Goal: Information Seeking & Learning: Learn about a topic

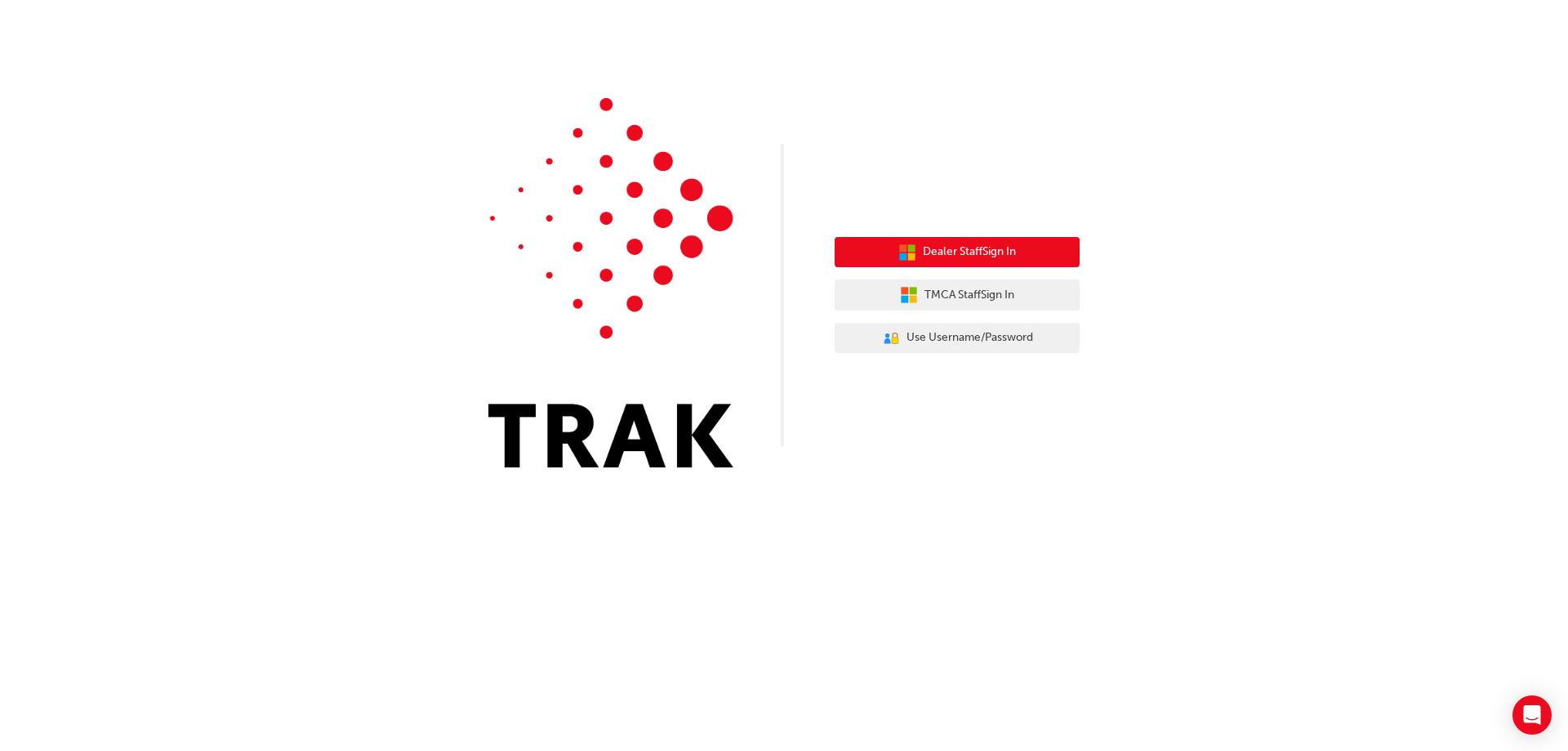
click at [1027, 263] on button "Dealer Staff Sign In" at bounding box center [957, 252] width 245 height 31
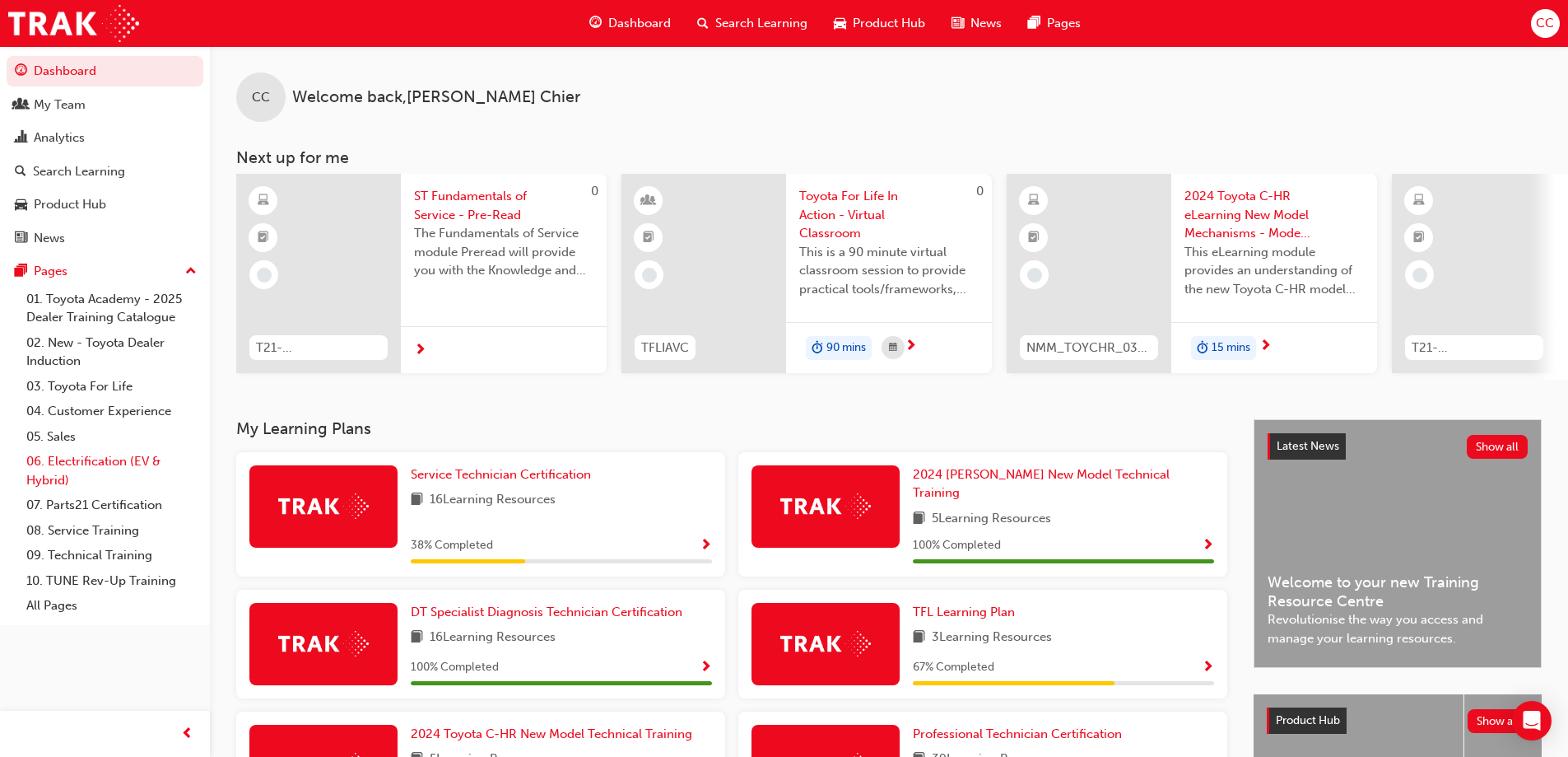
click at [107, 466] on link "06. Electrification (EV & Hybrid)" at bounding box center [111, 471] width 184 height 44
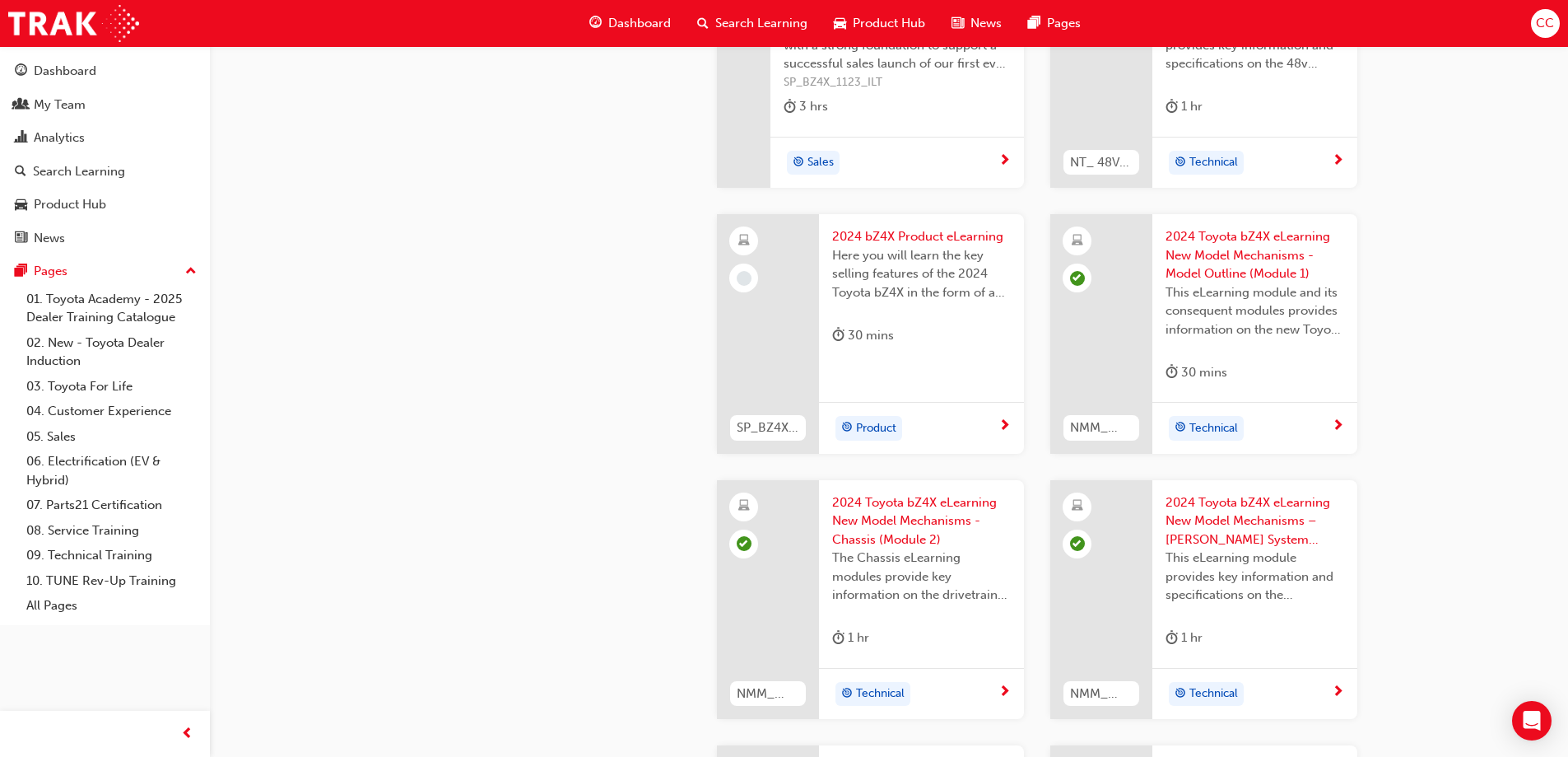
scroll to position [823, 0]
click at [88, 95] on div "My Team" at bounding box center [104, 105] width 180 height 21
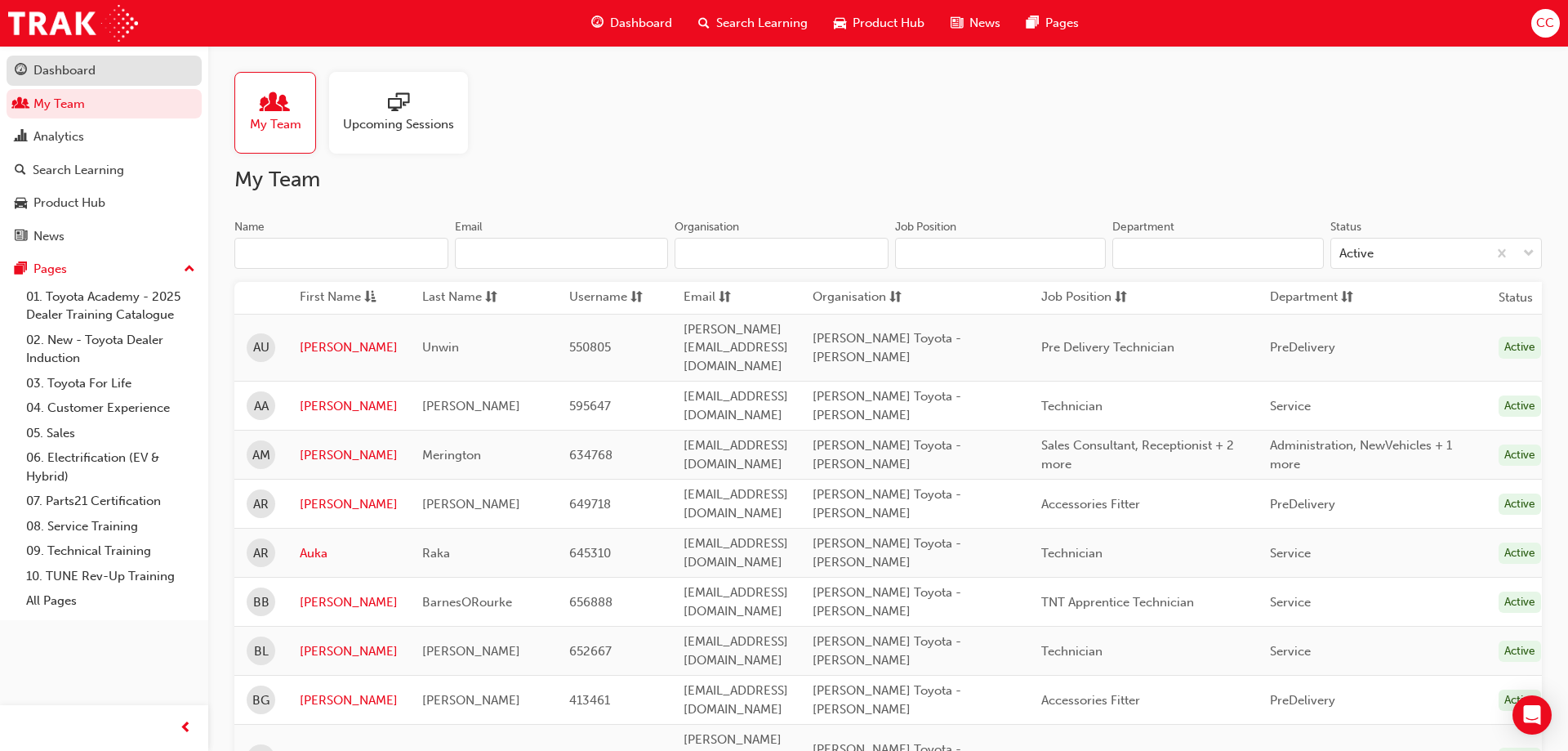
click at [92, 76] on div "Dashboard" at bounding box center [64, 71] width 62 height 19
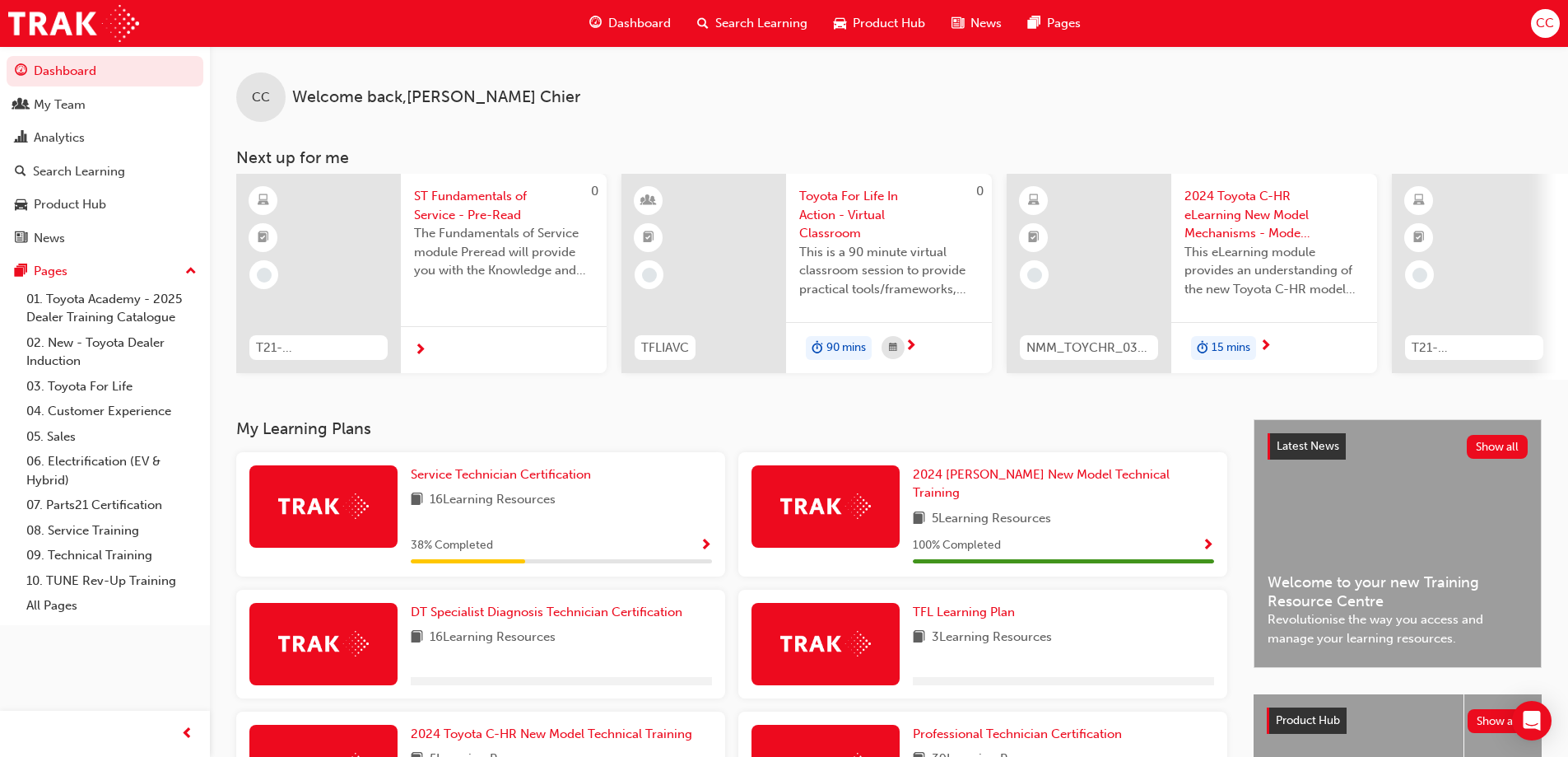
click at [1539, 16] on span "CC" at bounding box center [1545, 23] width 18 height 19
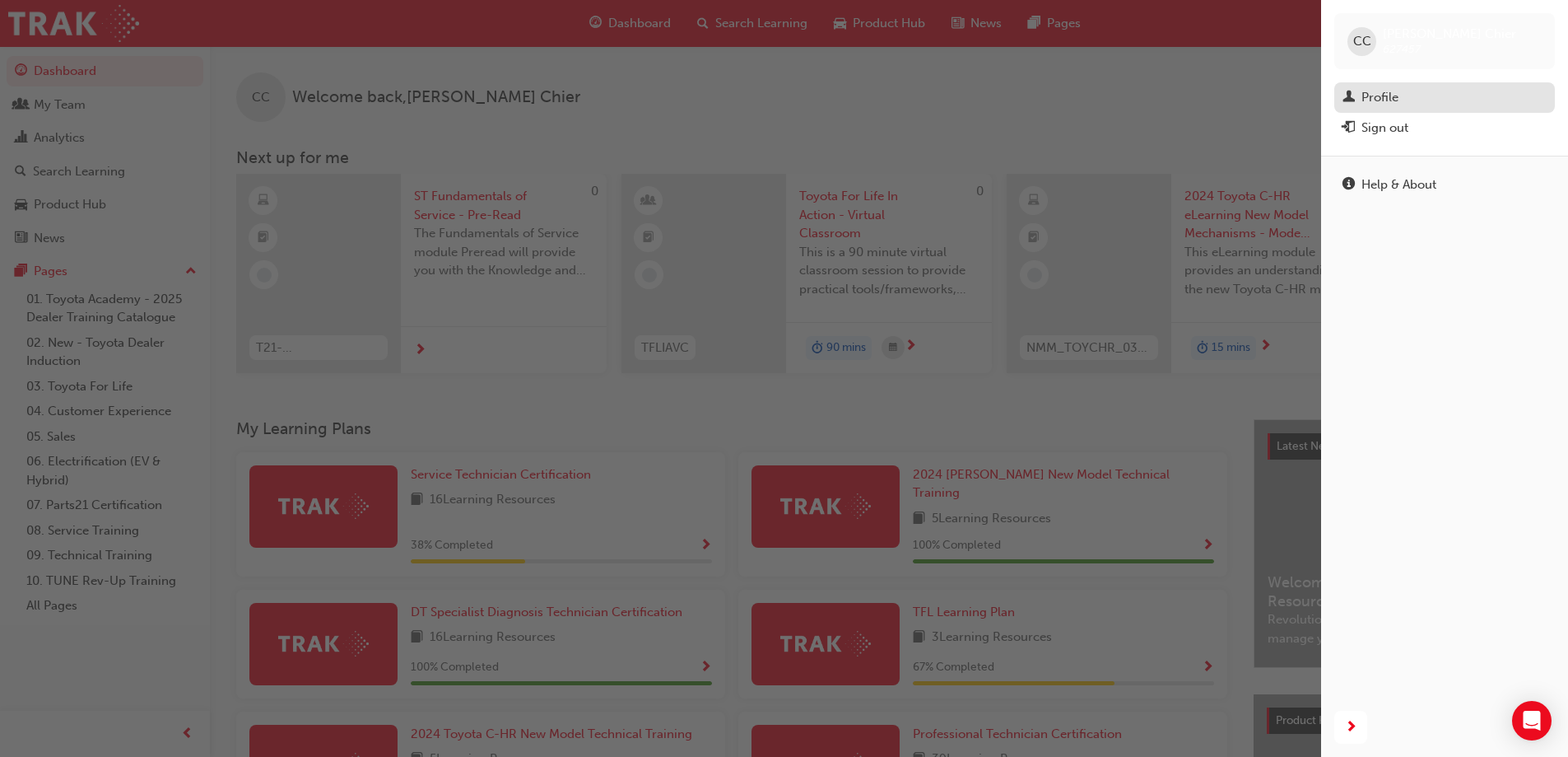
click at [1391, 91] on div "Profile" at bounding box center [1380, 97] width 37 height 19
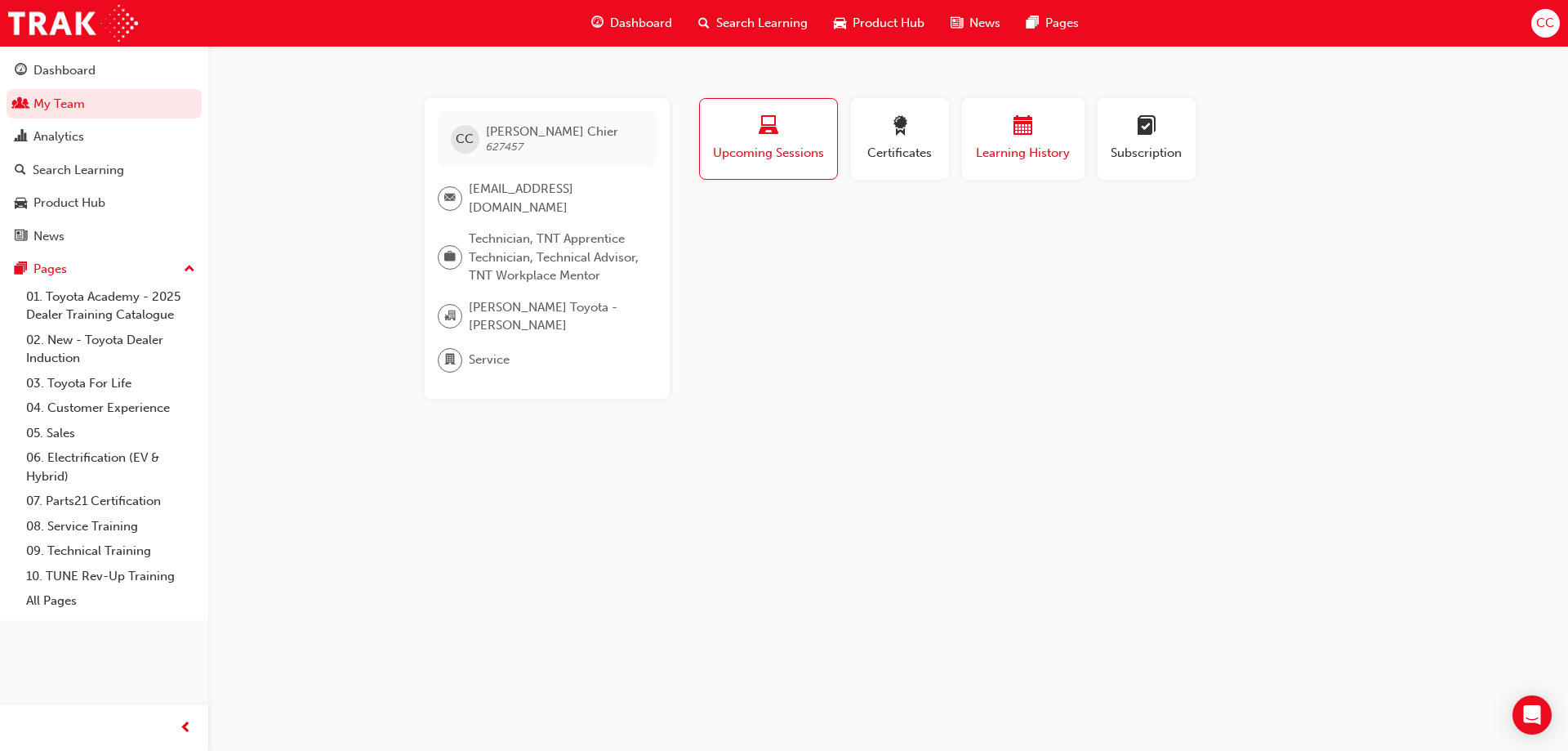
click at [1023, 151] on span "Learning History" at bounding box center [1023, 153] width 98 height 19
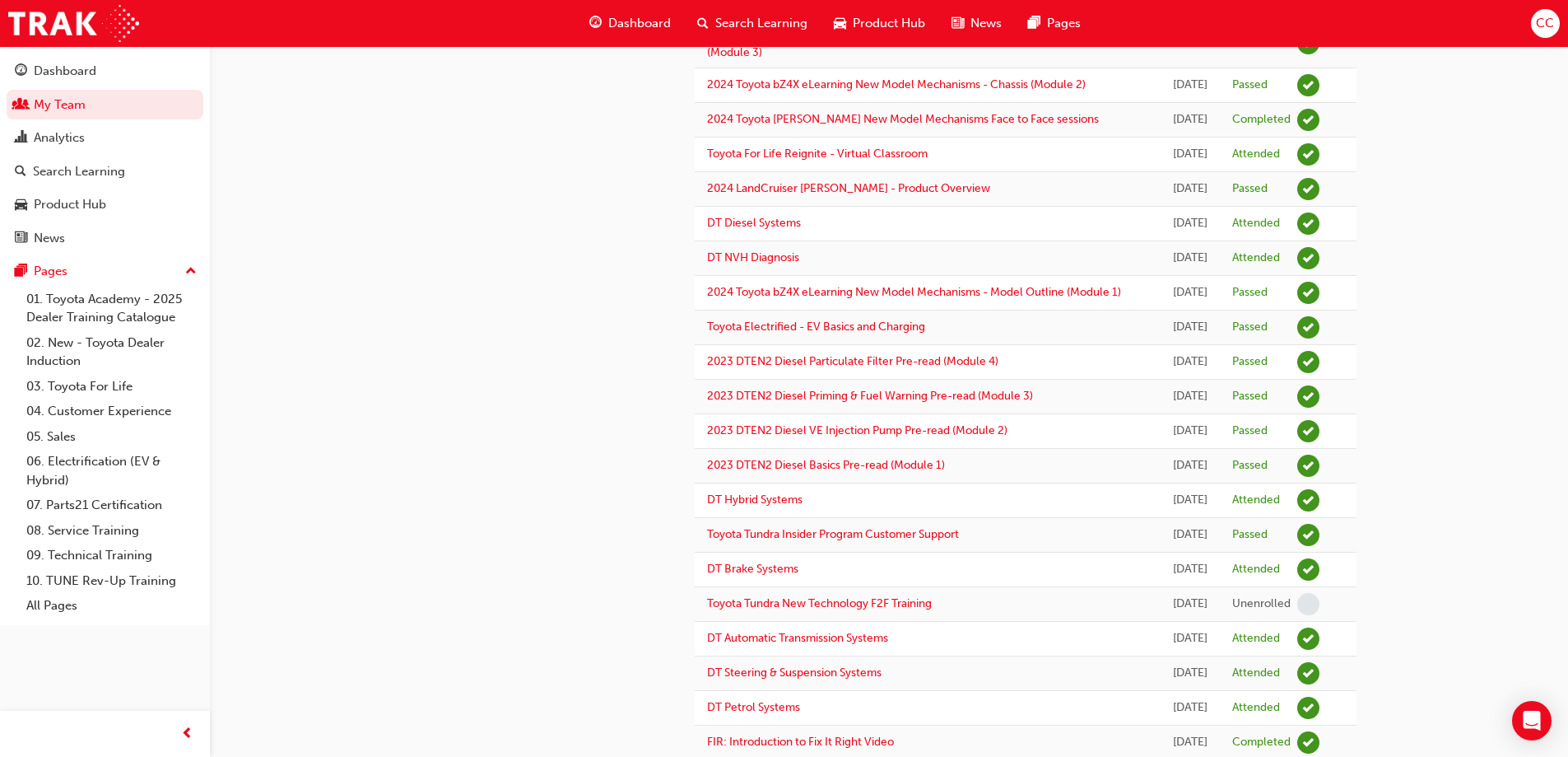
scroll to position [494, 0]
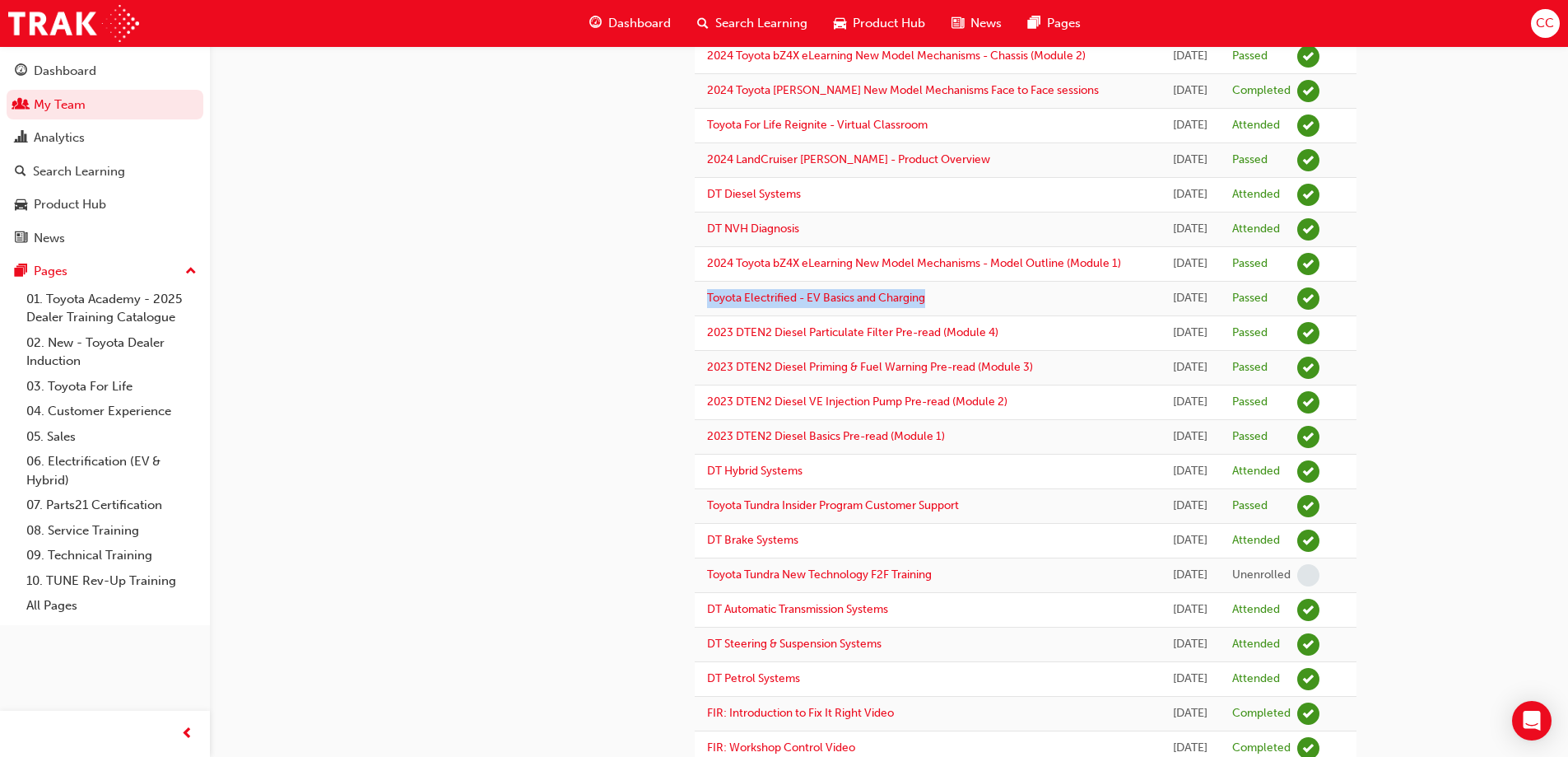
drag, startPoint x: 703, startPoint y: 503, endPoint x: 949, endPoint y: 503, distance: 246.0
click at [949, 316] on td "Toyota Electrified - EV Basics and Charging" at bounding box center [928, 299] width 466 height 34
click at [953, 316] on td "Toyota Electrified - EV Basics and Charging" at bounding box center [928, 299] width 466 height 34
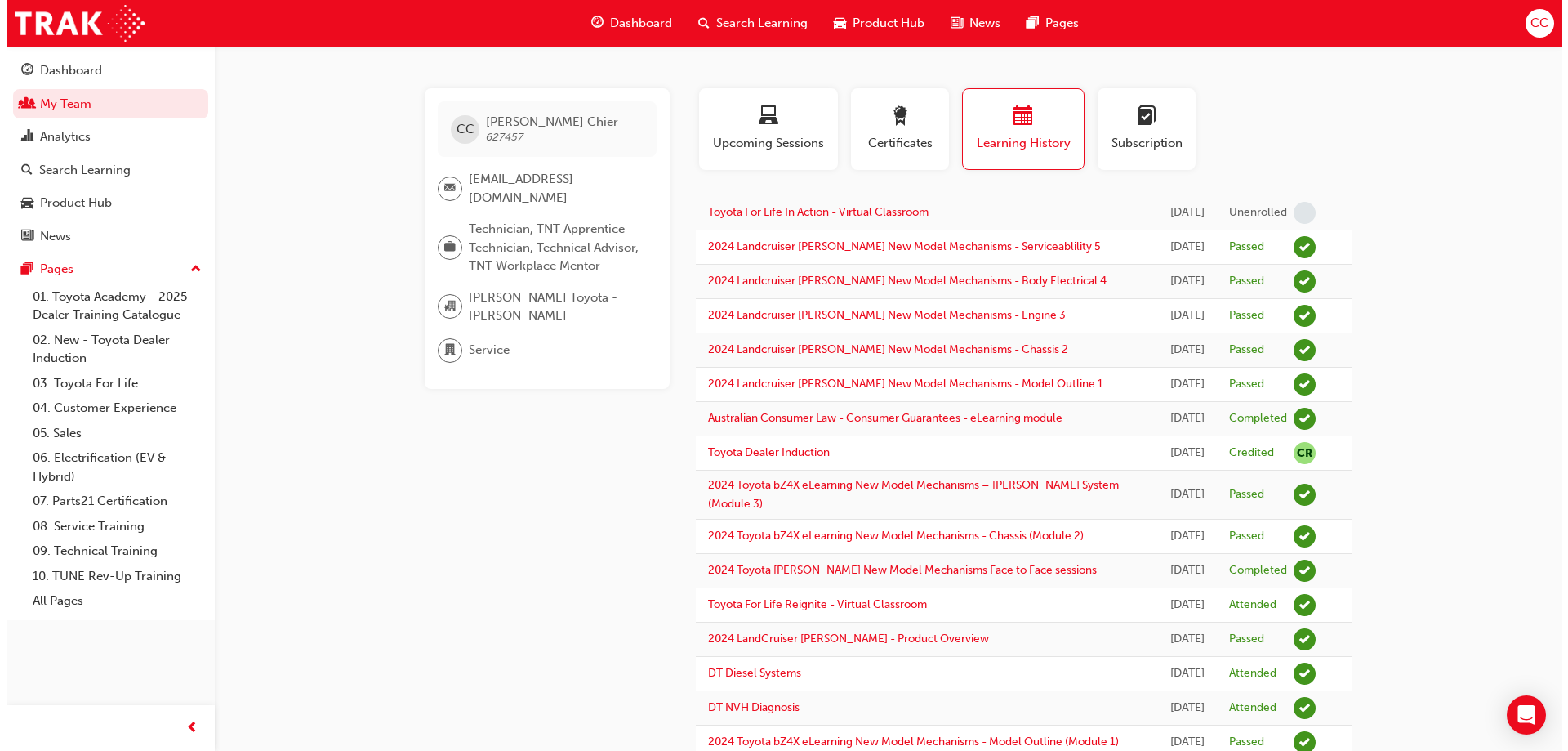
scroll to position [0, 0]
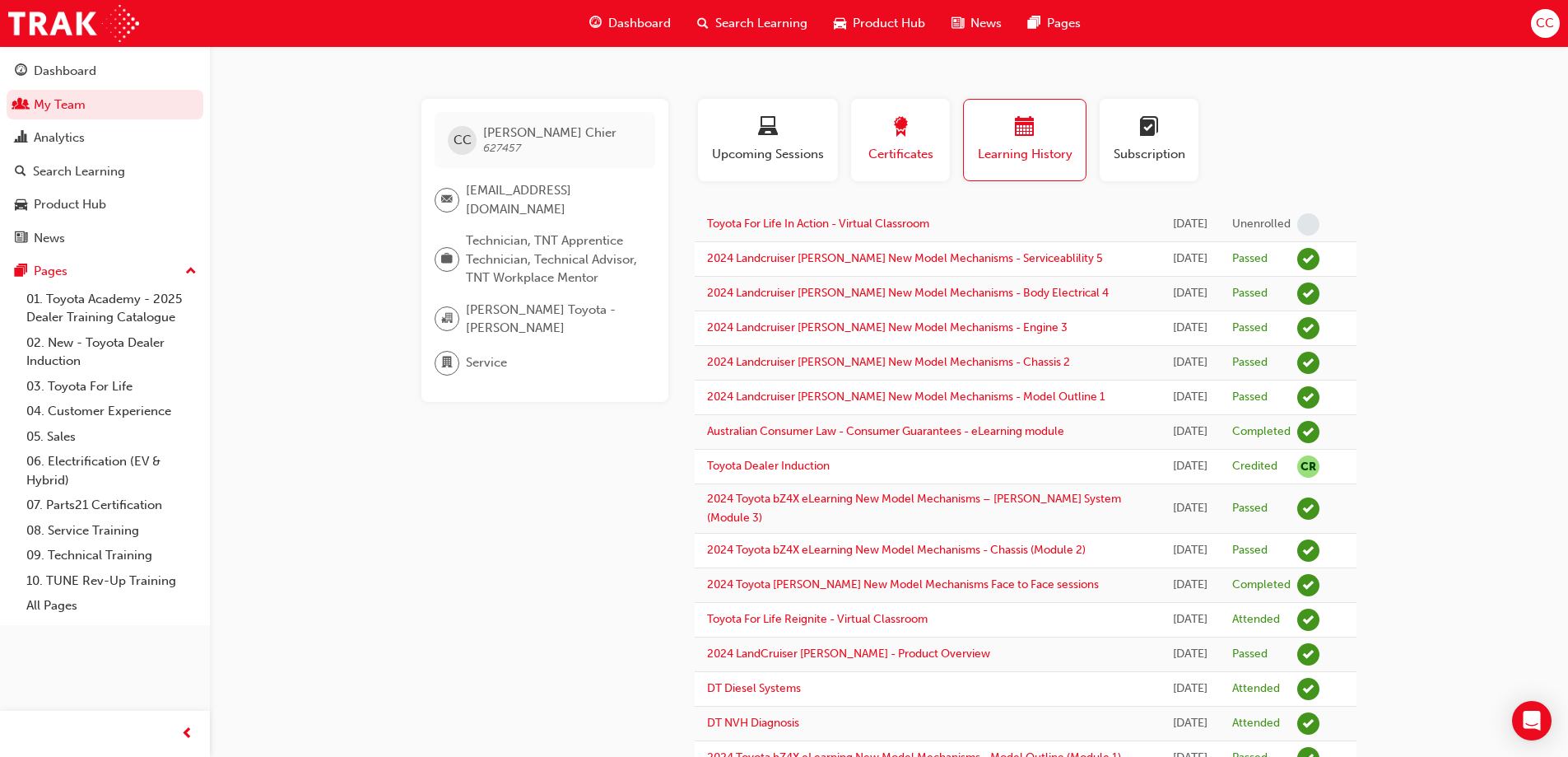
click at [898, 137] on span "award-icon" at bounding box center [900, 128] width 20 height 22
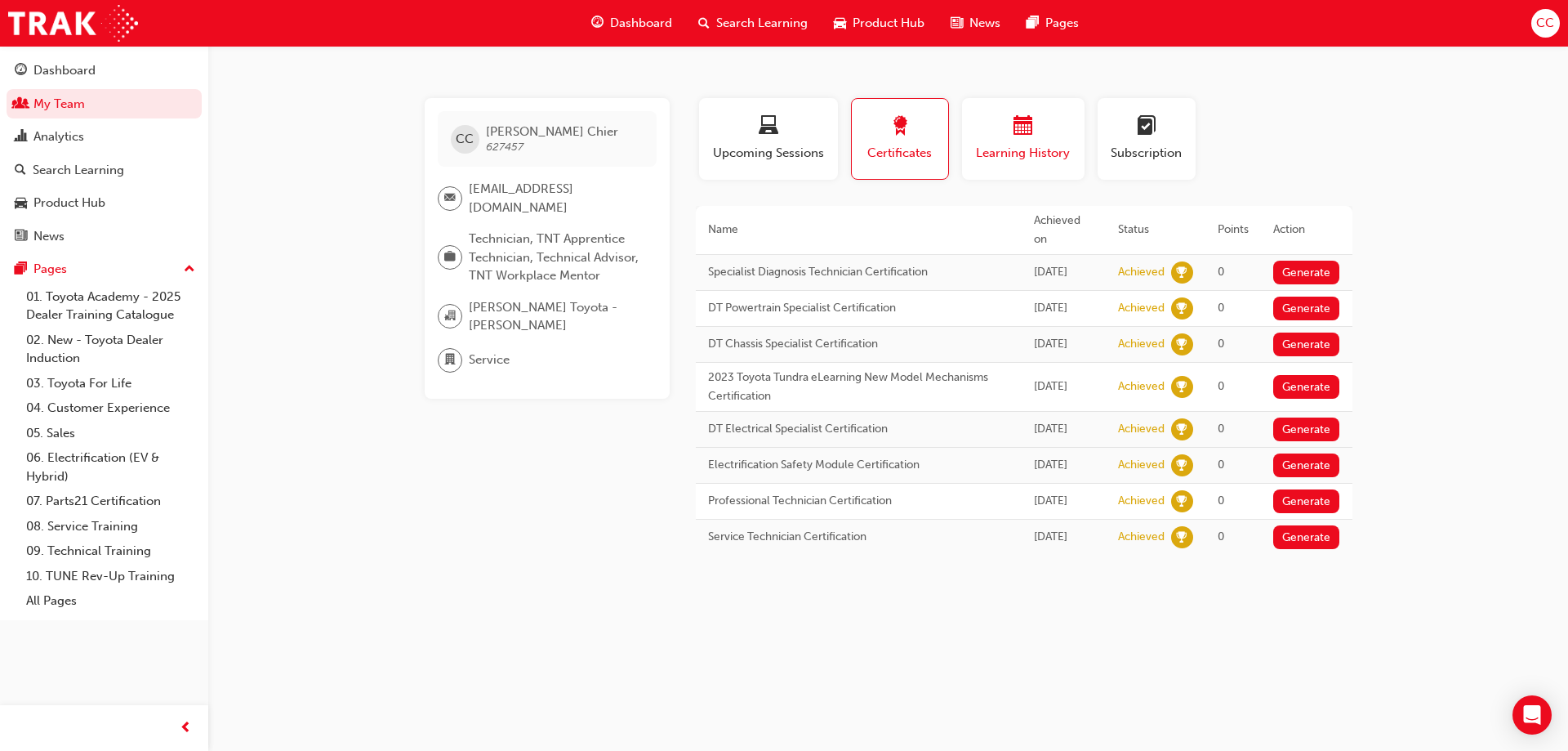
click at [1034, 139] on div "button" at bounding box center [1023, 129] width 98 height 26
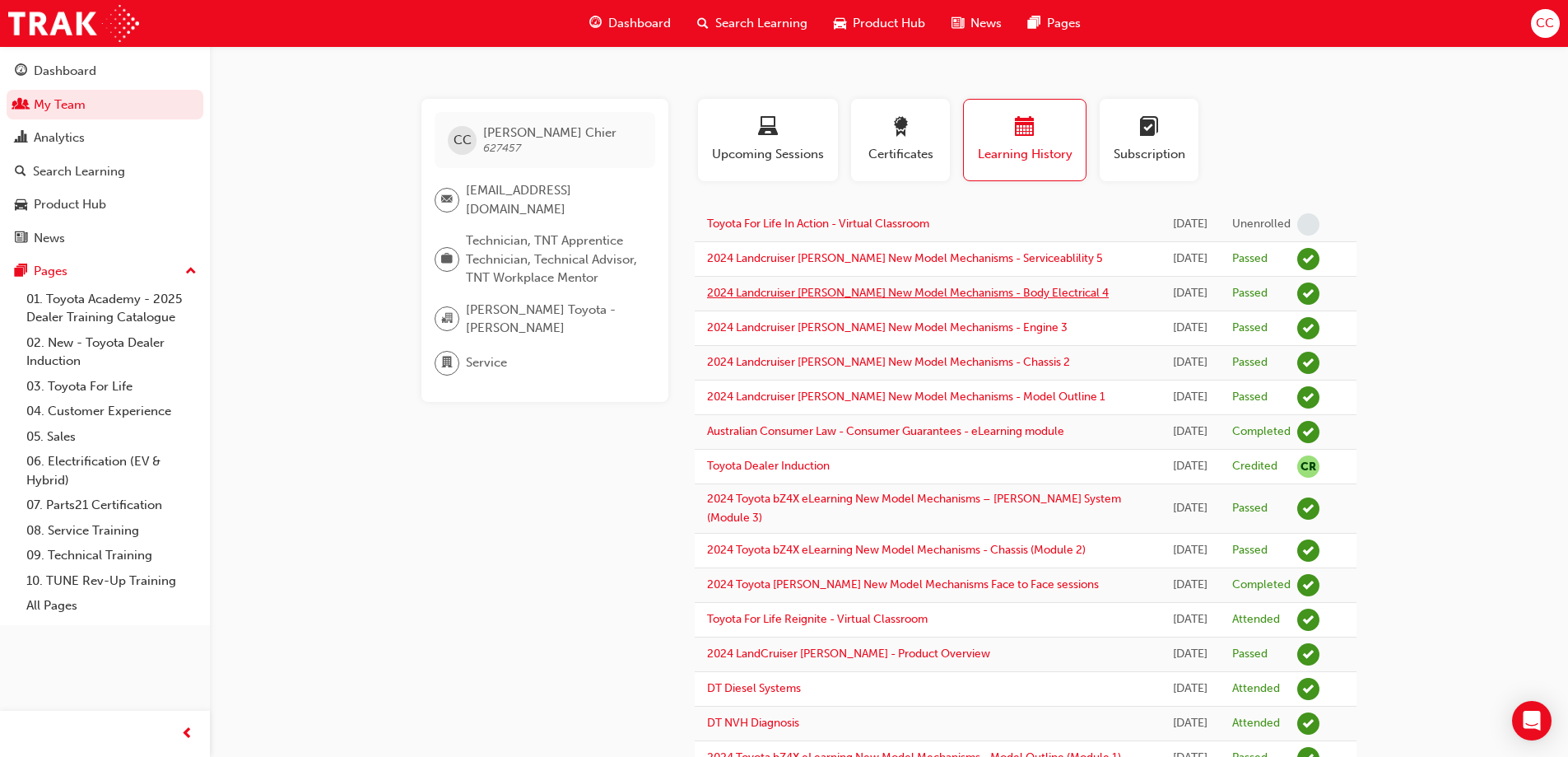
click at [837, 300] on link "2024 Landcruiser Prado New Model Mechanisms - Body Electrical 4" at bounding box center [908, 292] width 402 height 14
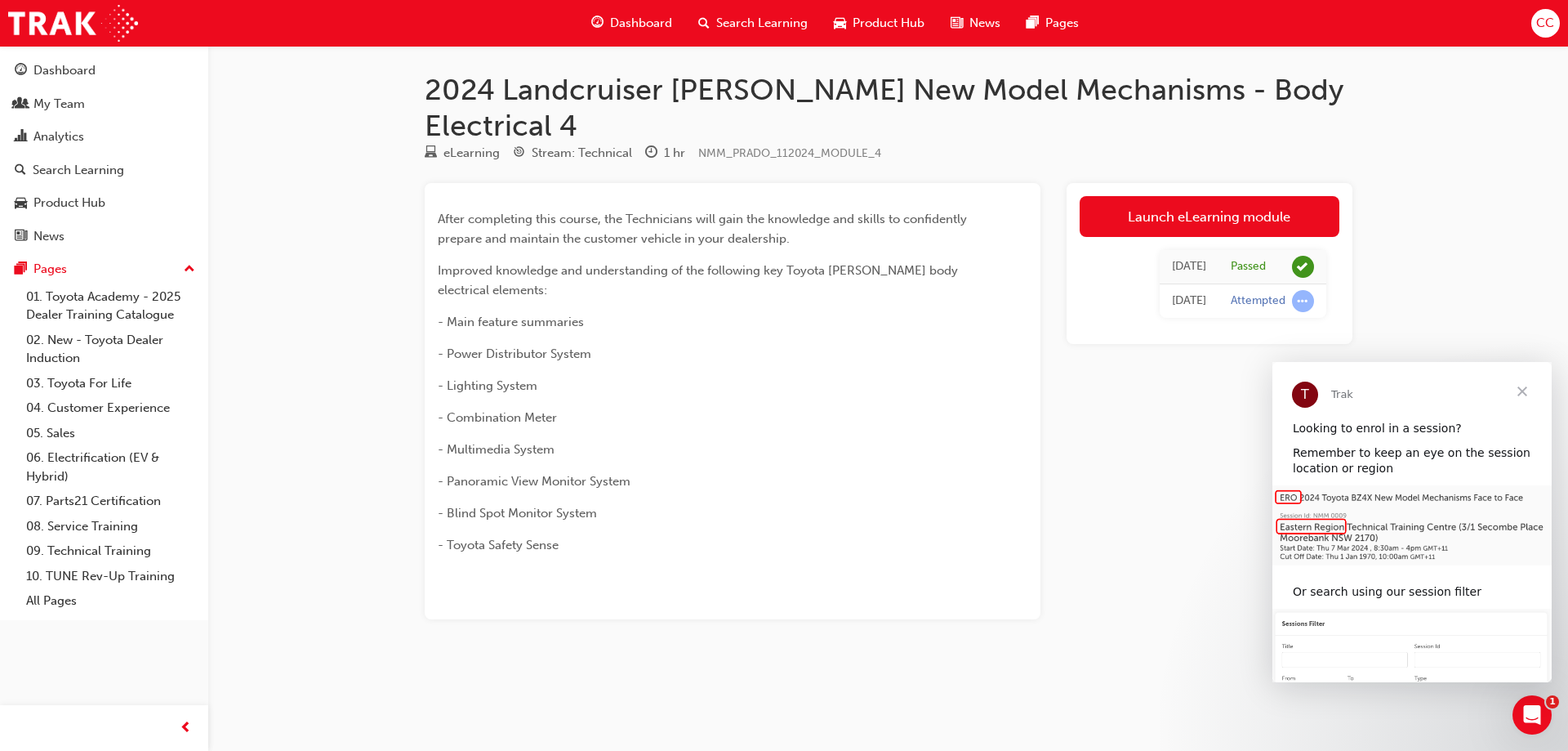
click at [832, 408] on p "- Combination Meter" at bounding box center [703, 417] width 531 height 20
click at [1068, 408] on div "Launch eLearning module Tue 22 Jul 2025 Passed Tue 22 Jul 2025 Attempted" at bounding box center [1209, 401] width 286 height 436
click at [1172, 257] on div "Tue 22 Jul 2025" at bounding box center [1189, 267] width 34 height 19
click at [1153, 292] on div "Tue 22 Jul 2025 Passed Tue 22 Jul 2025 Attempted" at bounding box center [1210, 284] width 260 height 94
click at [125, 550] on link "09. Technical Training" at bounding box center [110, 551] width 182 height 26
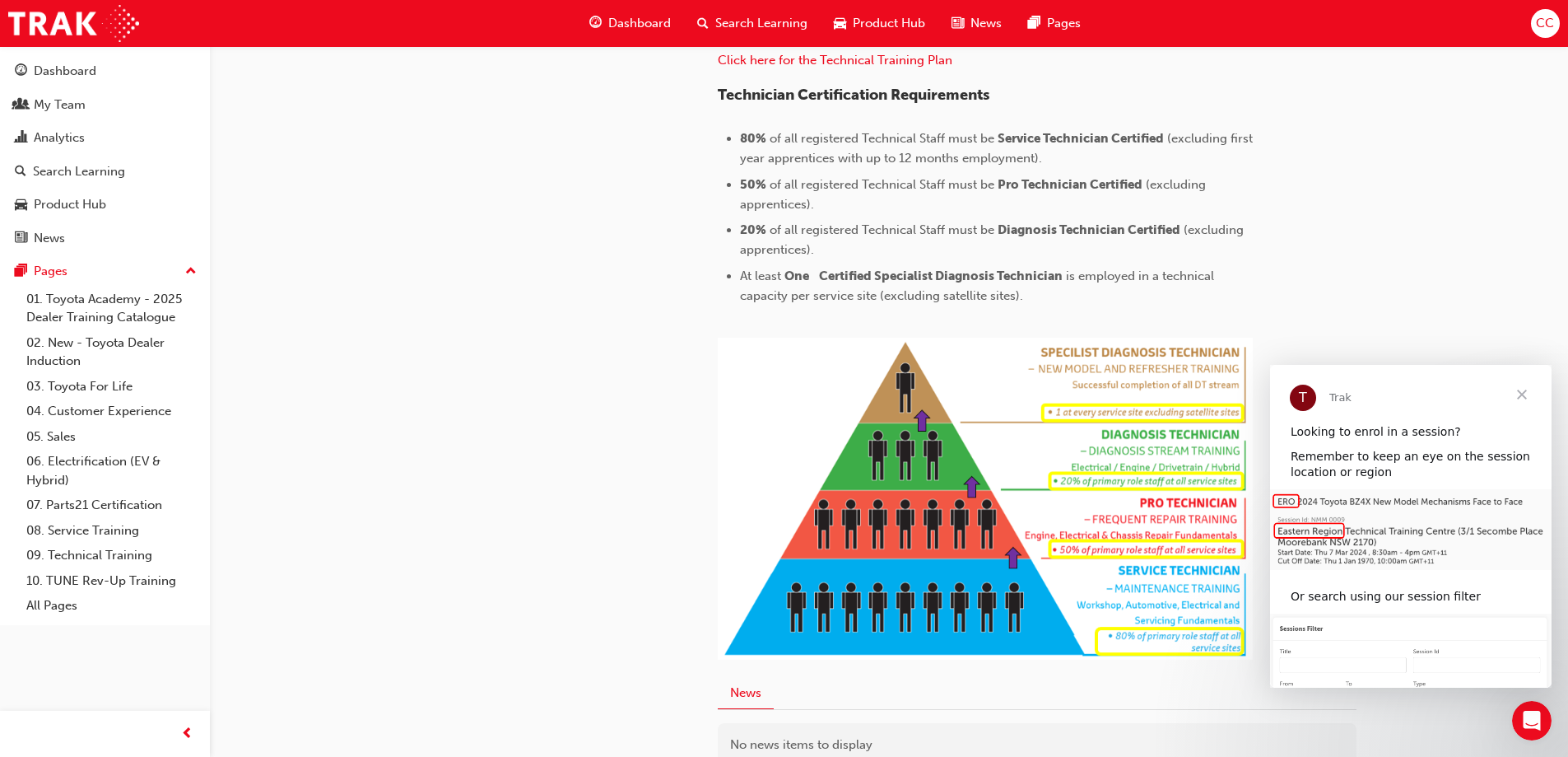
scroll to position [816, 0]
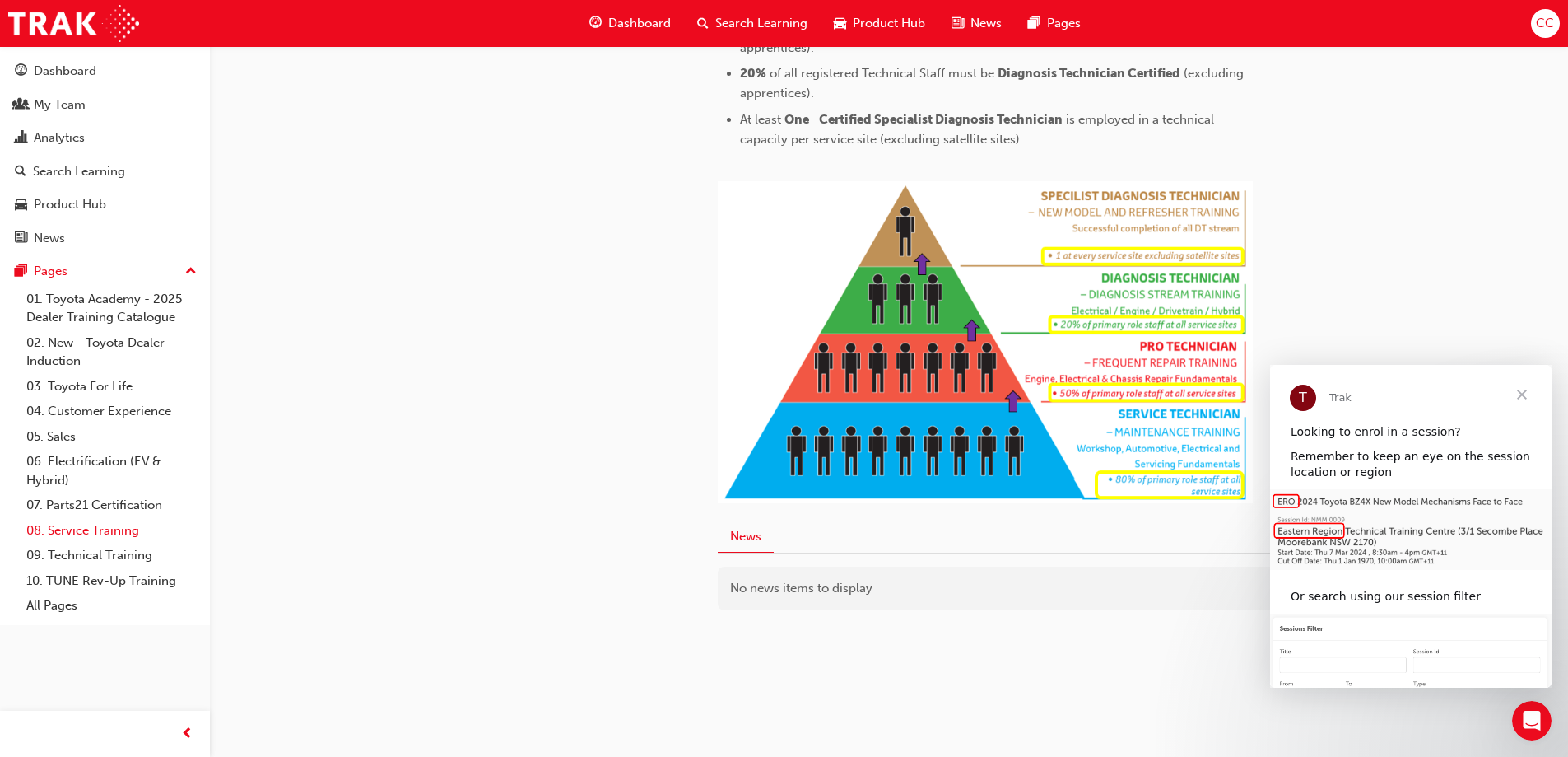
click at [84, 528] on link "08. Service Training" at bounding box center [111, 531] width 184 height 26
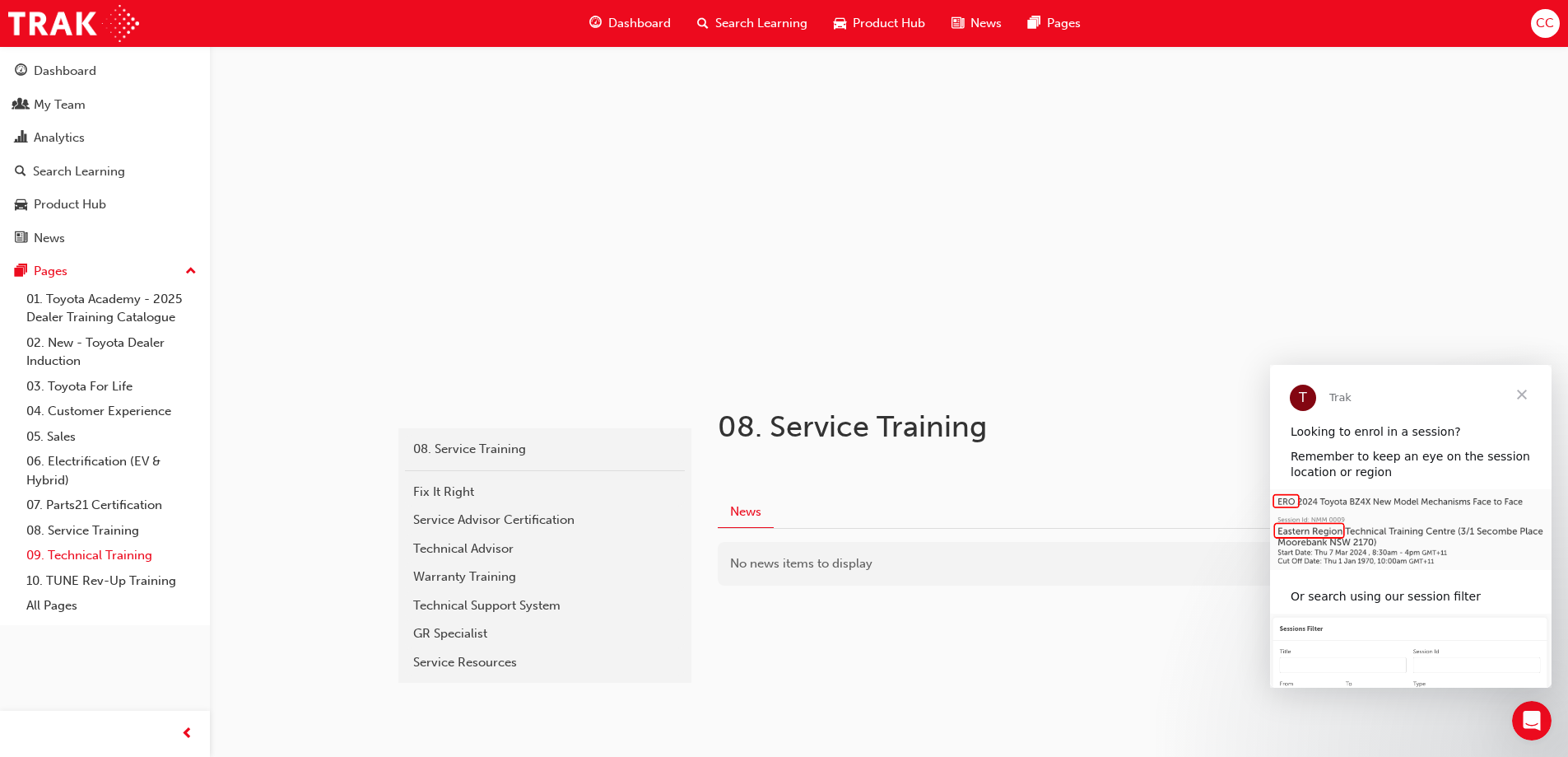
click at [128, 562] on link "09. Technical Training" at bounding box center [111, 555] width 184 height 26
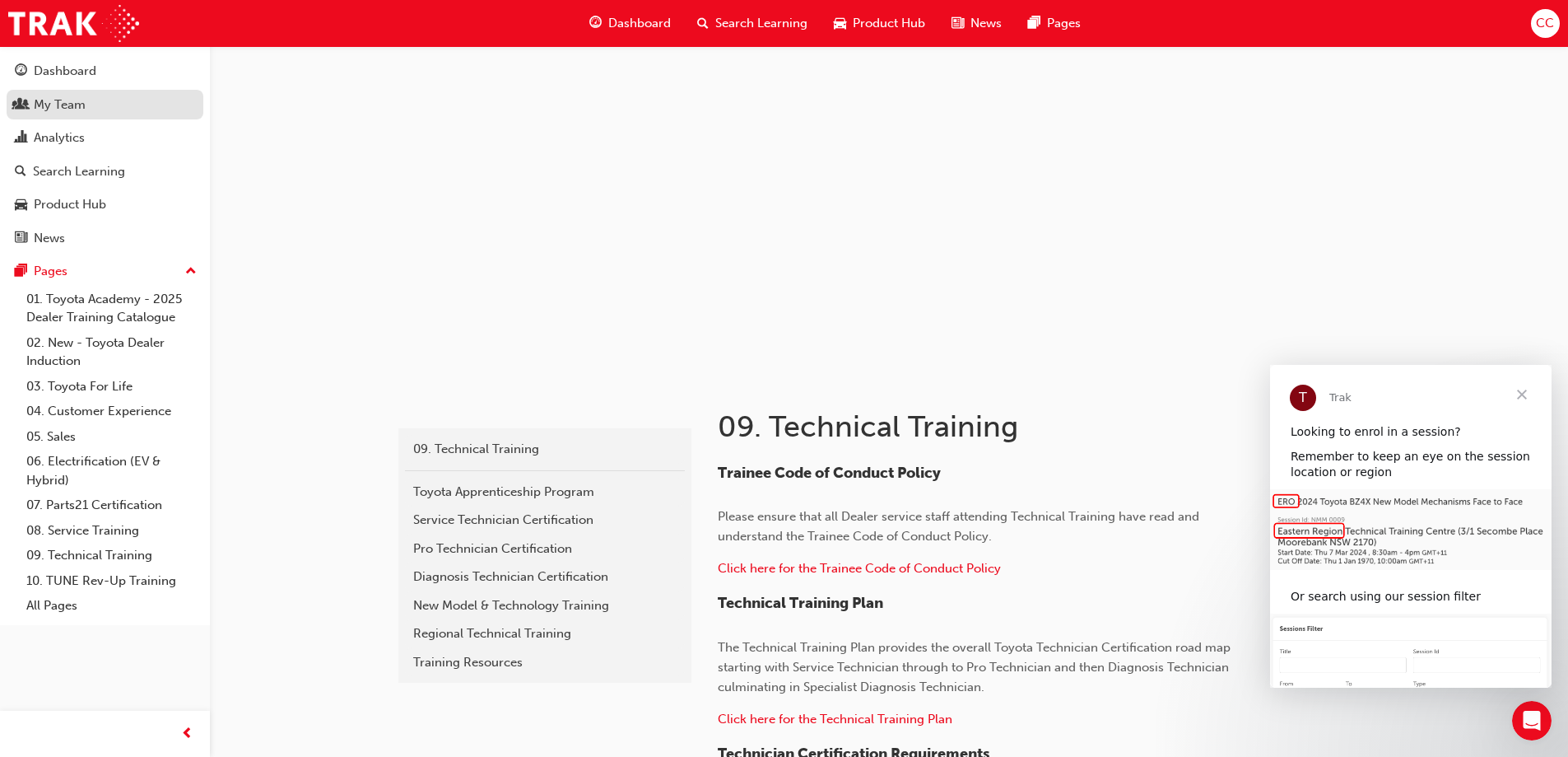
click at [106, 104] on div "My Team" at bounding box center [104, 105] width 180 height 21
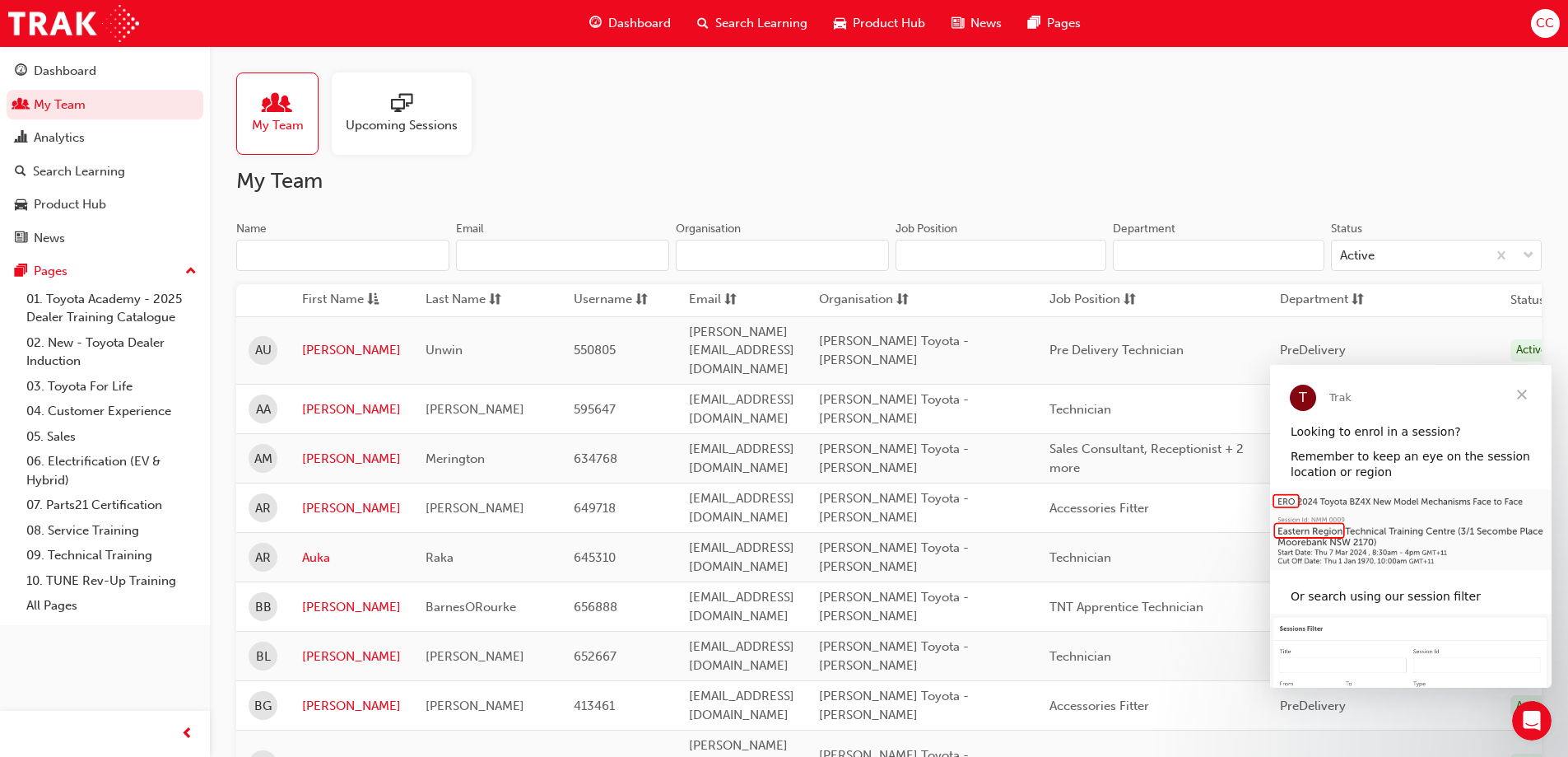
click at [1521, 395] on span "Close" at bounding box center [1522, 394] width 59 height 59
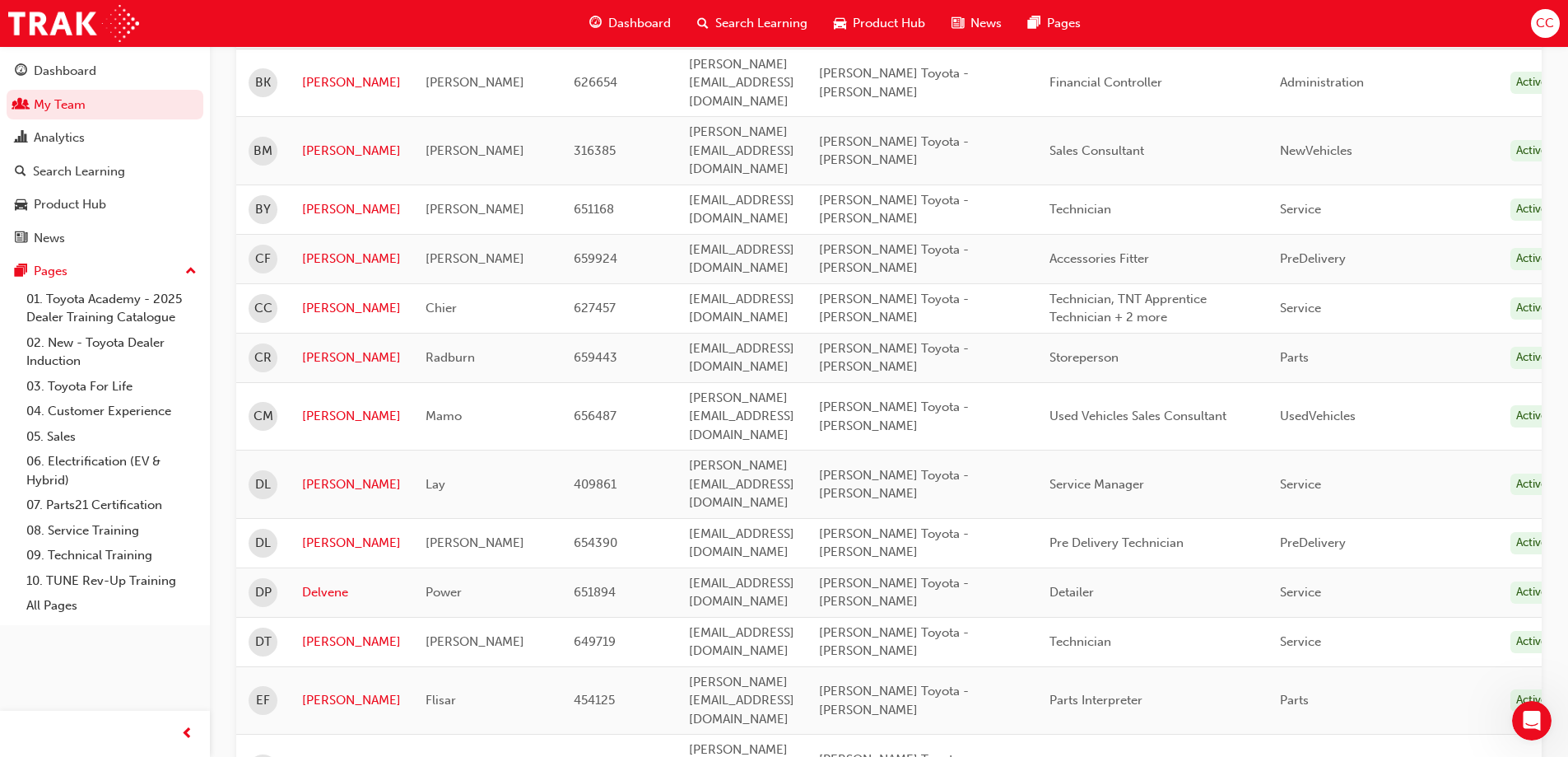
scroll to position [738, 0]
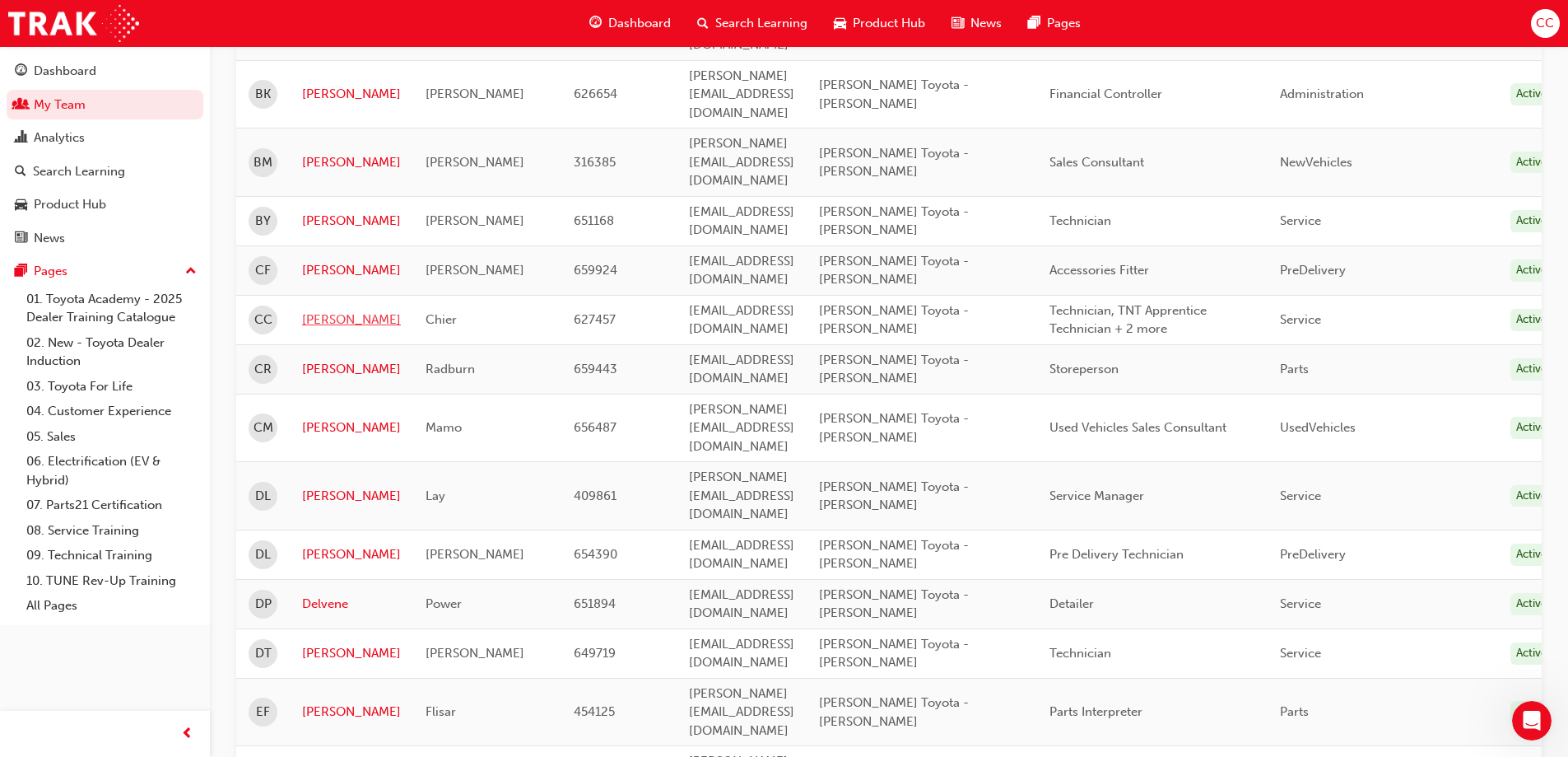
click at [349, 310] on link "Christopher" at bounding box center [352, 320] width 99 height 19
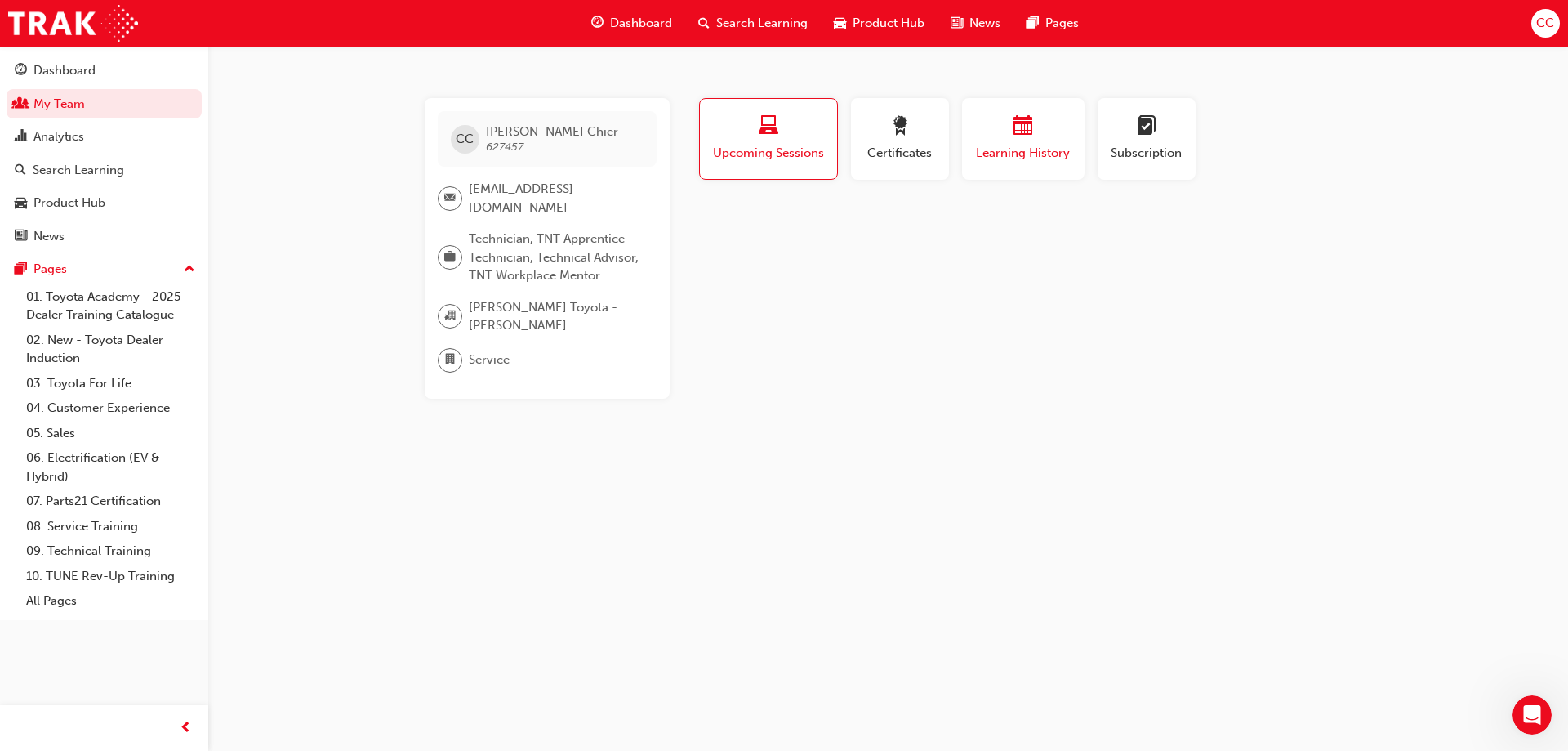
click at [999, 145] on span "Learning History" at bounding box center [1023, 153] width 98 height 19
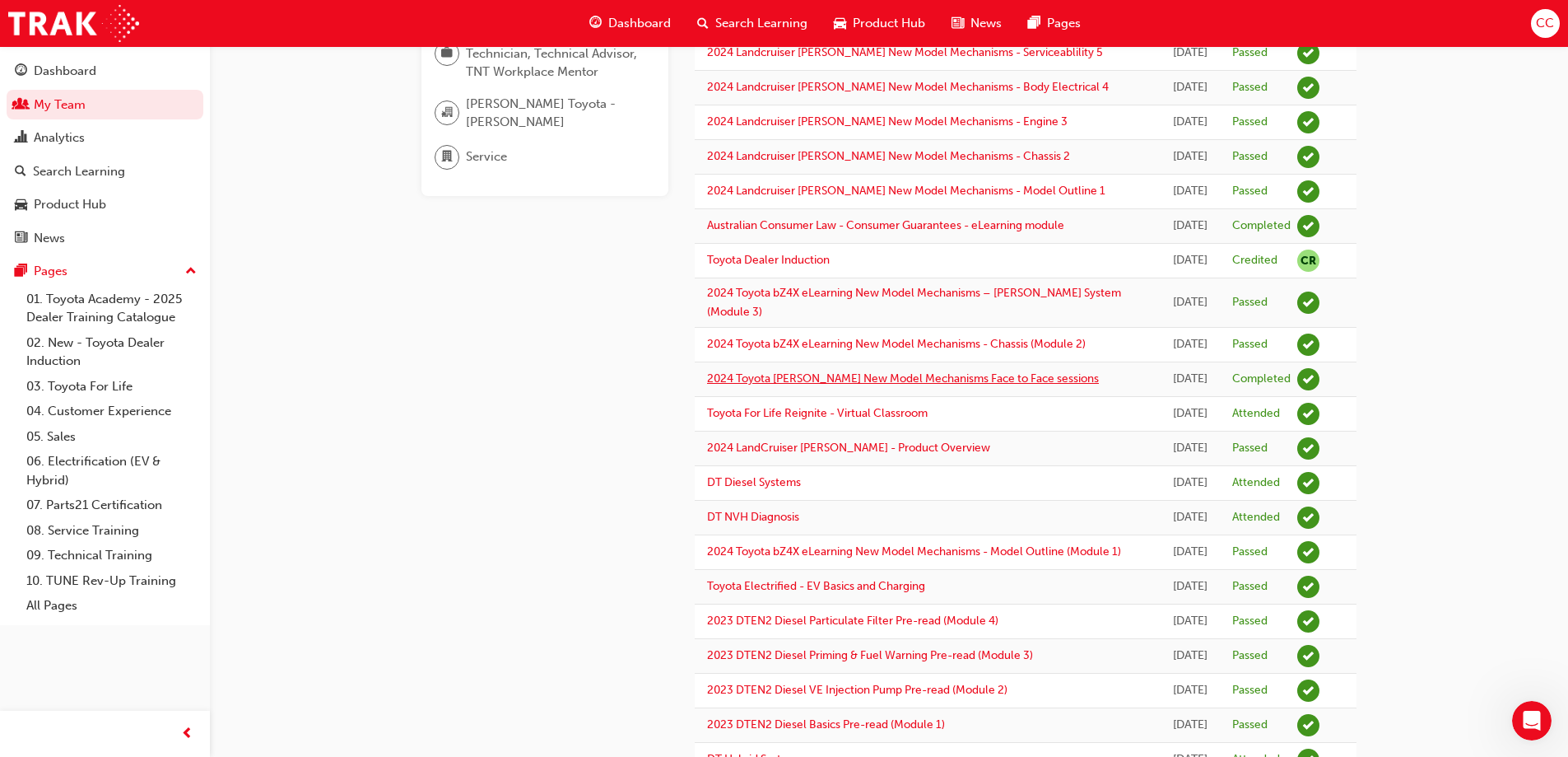
scroll to position [247, 0]
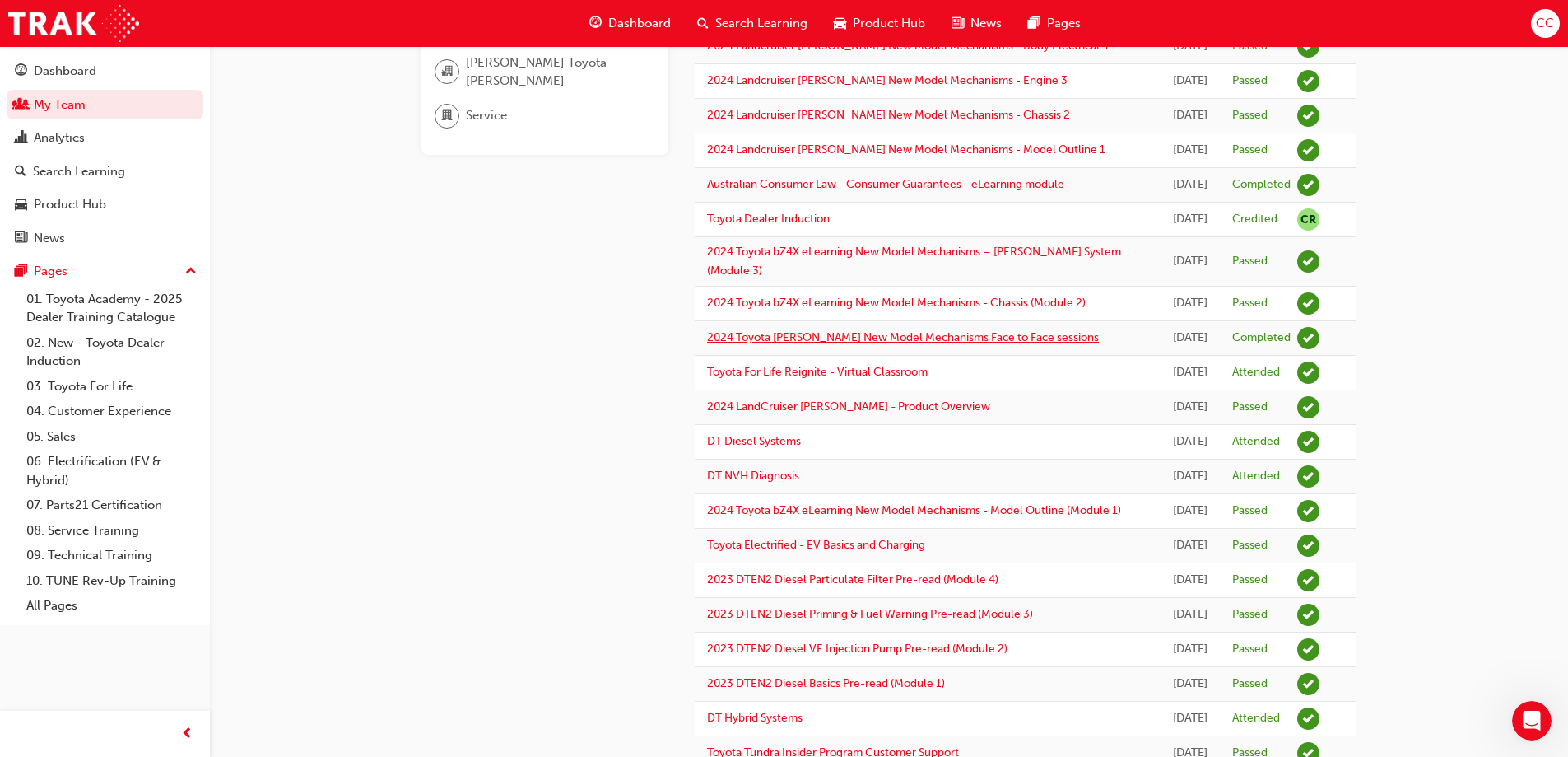
click at [938, 344] on link "2024 Toyota Prado New Model Mechanisms Face to Face sessions" at bounding box center [903, 337] width 392 height 14
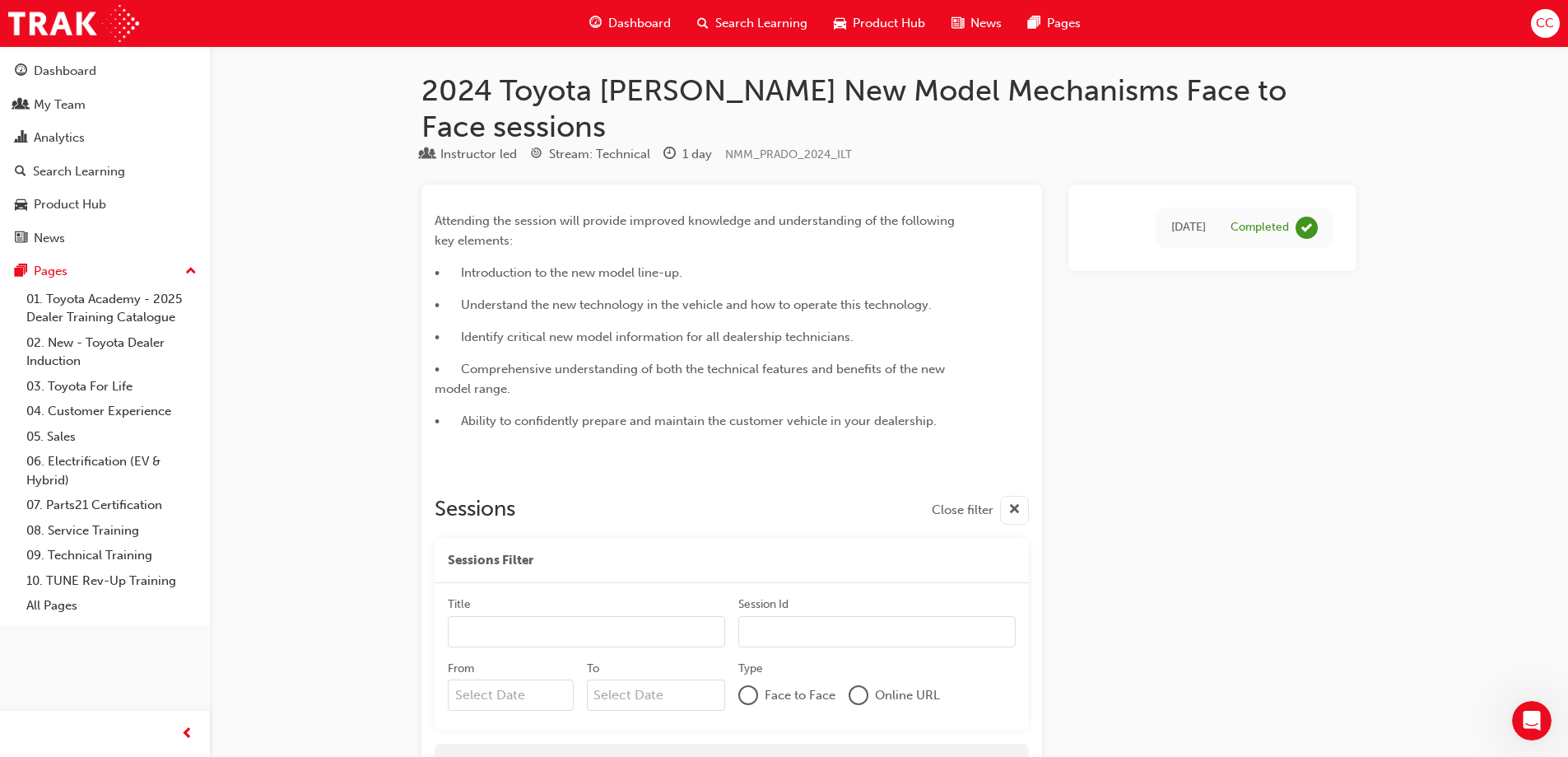
click at [1233, 428] on div "Thu 17 Oct 2024 Completed" at bounding box center [1213, 505] width 288 height 641
click at [282, 280] on div "2024 Toyota Prado New Model Mechanisms Face to Face sessions Instructor led Str…" at bounding box center [784, 460] width 1568 height 919
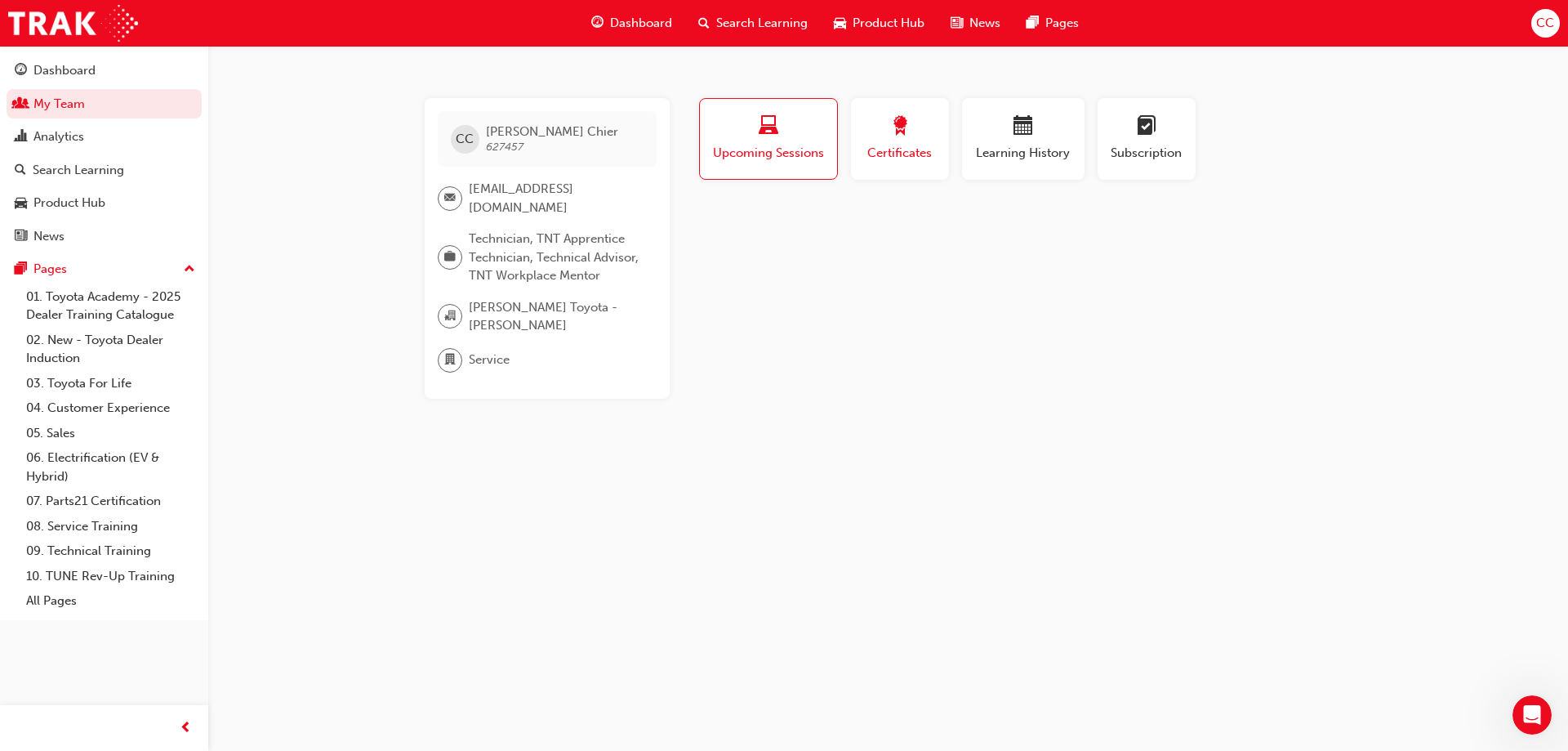
click at [929, 150] on span "Certificates" at bounding box center [900, 153] width 74 height 19
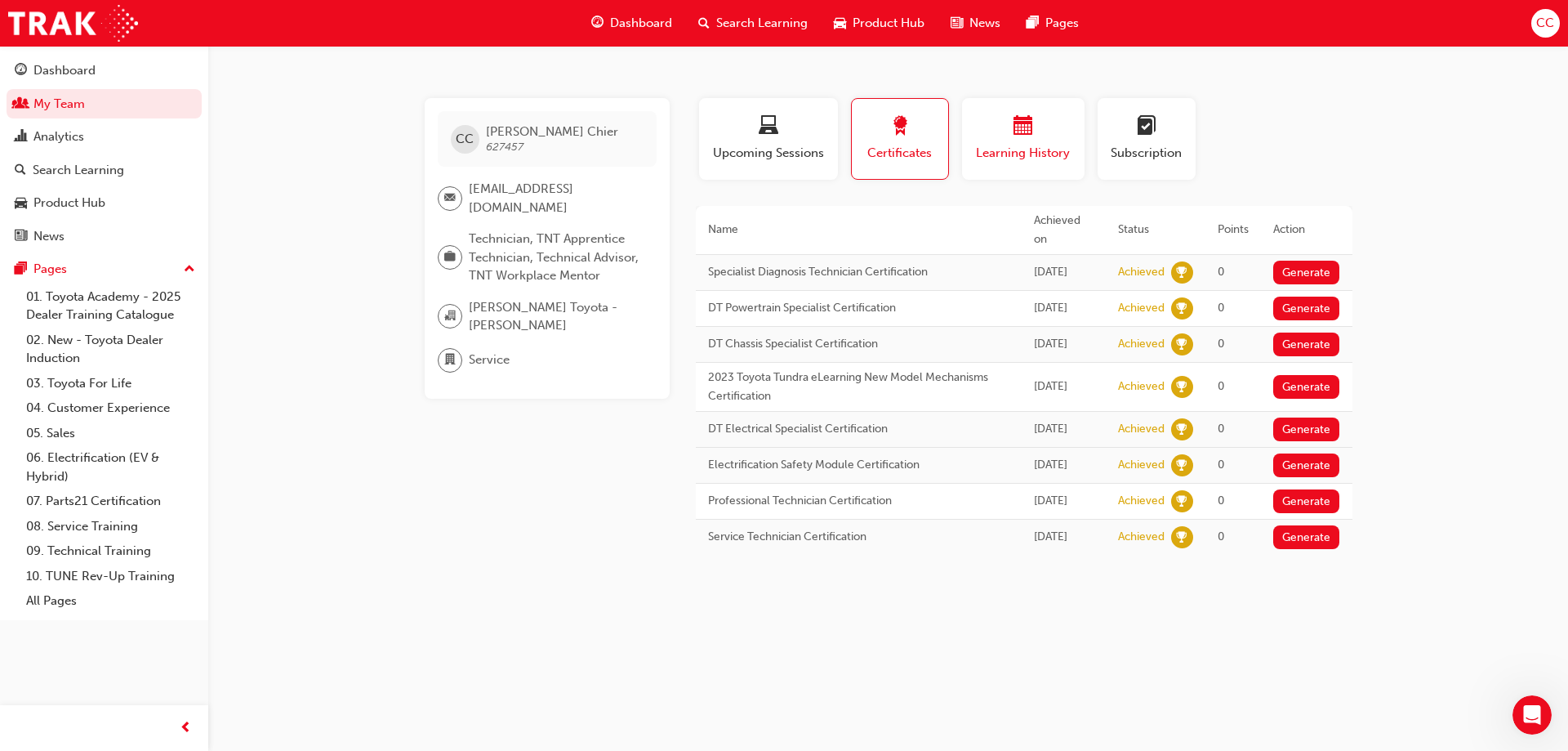
click at [1046, 139] on div "button" at bounding box center [1023, 129] width 98 height 26
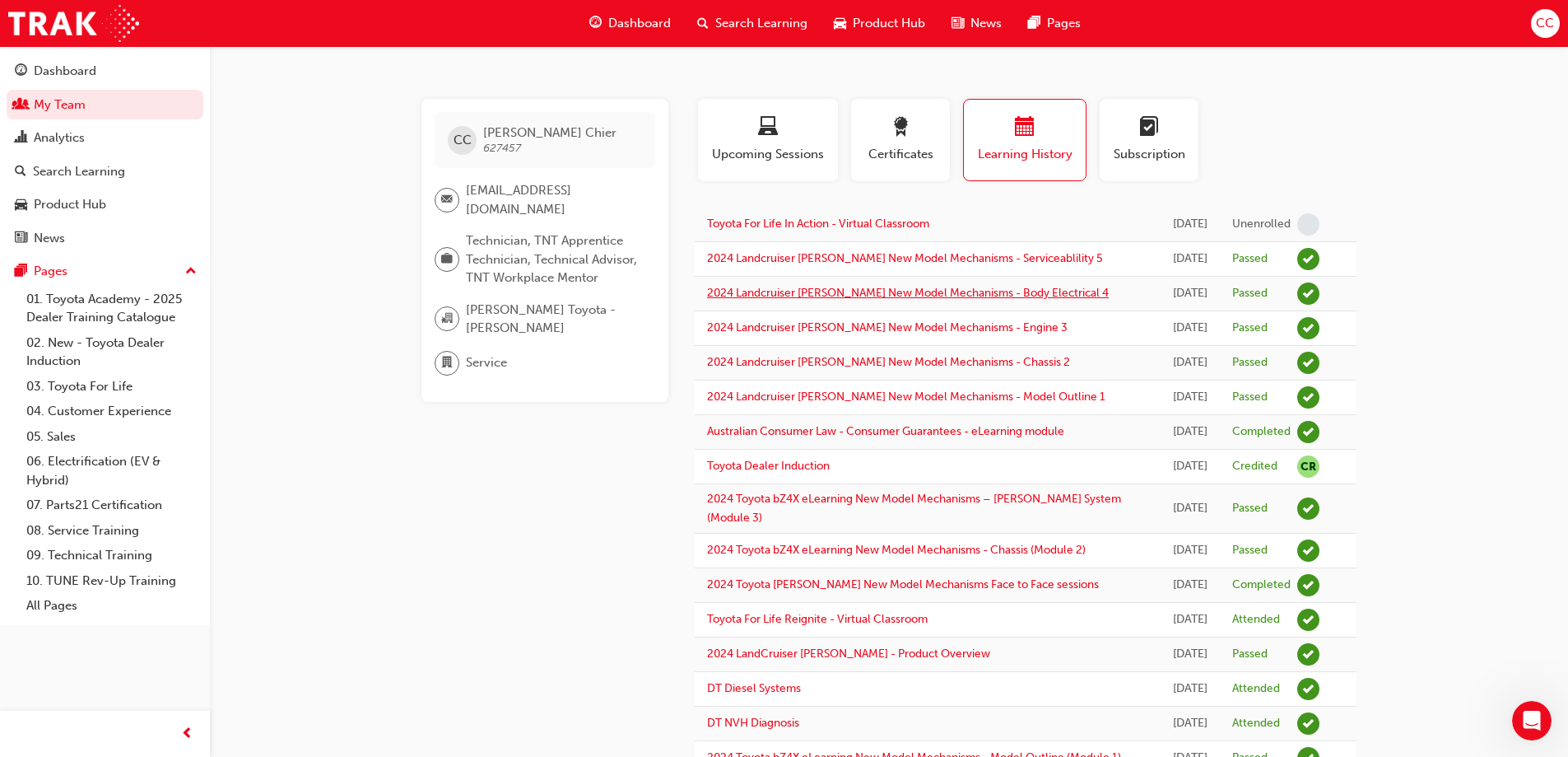
click at [855, 300] on link "2024 Landcruiser Prado New Model Mechanisms - Body Electrical 4" at bounding box center [908, 292] width 402 height 14
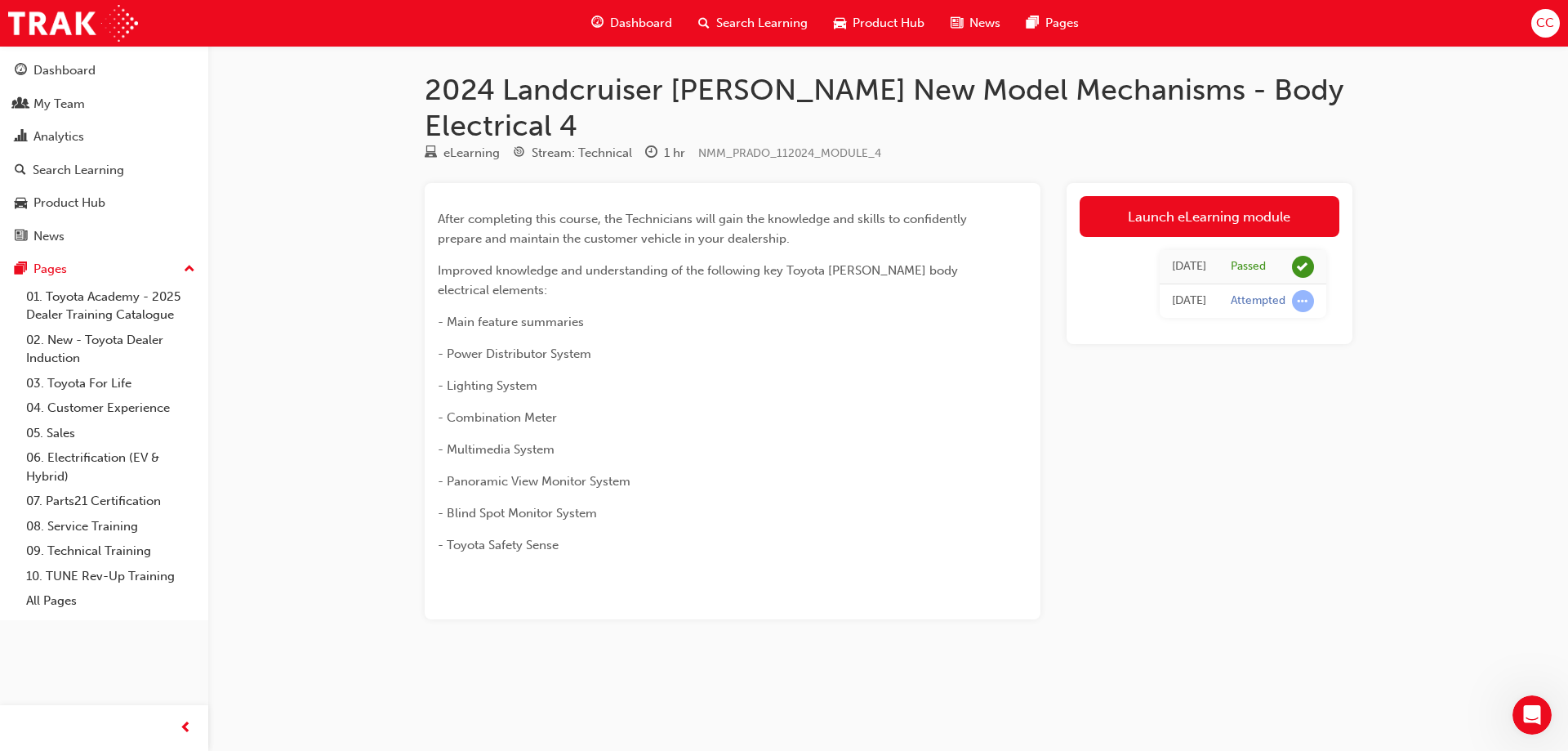
click at [374, 391] on div "2024 Landcruiser Prado New Model Mechanisms - Body Electrical 4 eLearning Strea…" at bounding box center [784, 376] width 1568 height 751
click at [1155, 409] on div "Launch eLearning module Tue 22 Jul 2025 Passed Tue 22 Jul 2025 Attempted" at bounding box center [1209, 401] width 286 height 436
